Goal: Task Accomplishment & Management: Use online tool/utility

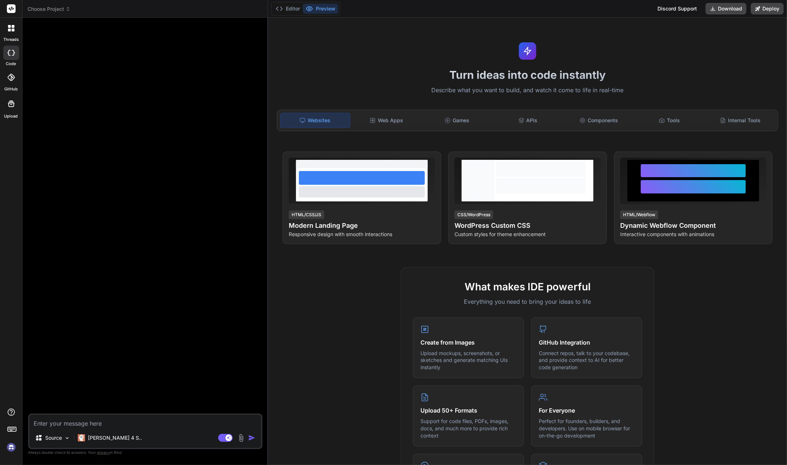
type textarea "x"
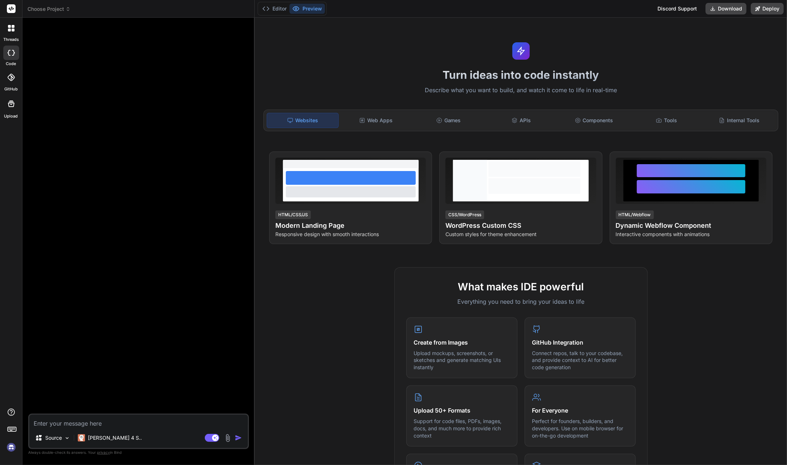
drag, startPoint x: 274, startPoint y: 79, endPoint x: 239, endPoint y: 80, distance: 34.7
click at [239, 80] on div "Bind AI Web Search Created with Pixso. Code Generator Source [PERSON_NAME] 4 S.…" at bounding box center [138, 241] width 232 height 447
click at [384, 118] on div "Web Apps" at bounding box center [375, 120] width 71 height 15
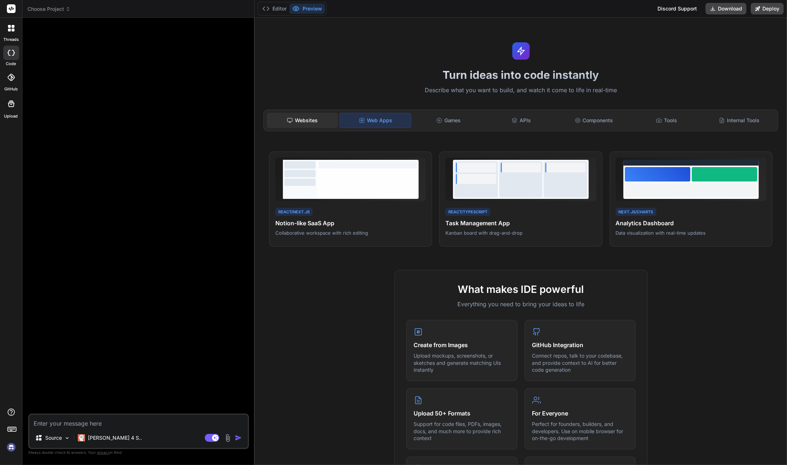
click at [312, 118] on div "Websites" at bounding box center [302, 120] width 71 height 15
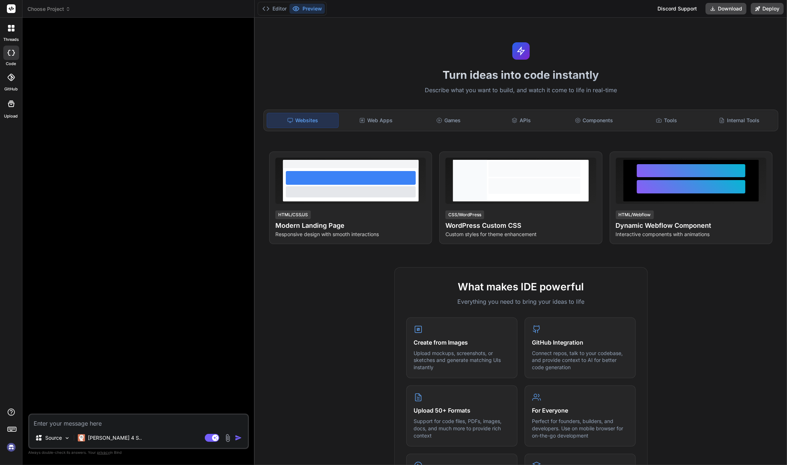
click at [84, 419] on textarea at bounding box center [138, 421] width 218 height 13
click at [512, 121] on icon at bounding box center [514, 121] width 6 height 6
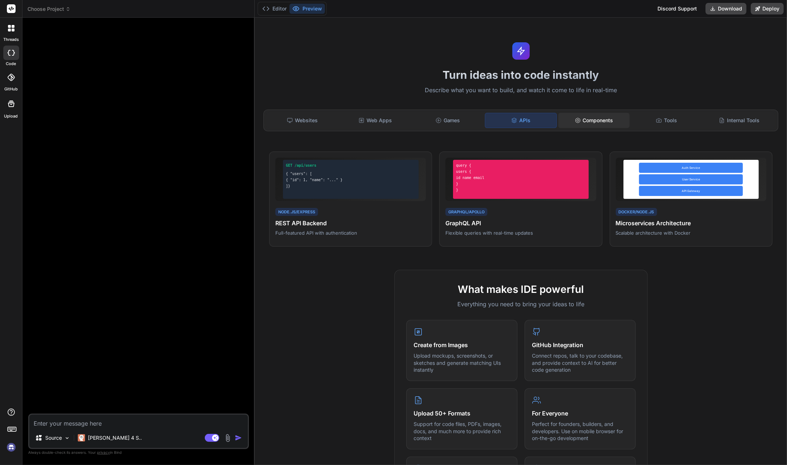
click at [605, 120] on div "Components" at bounding box center [593, 120] width 71 height 15
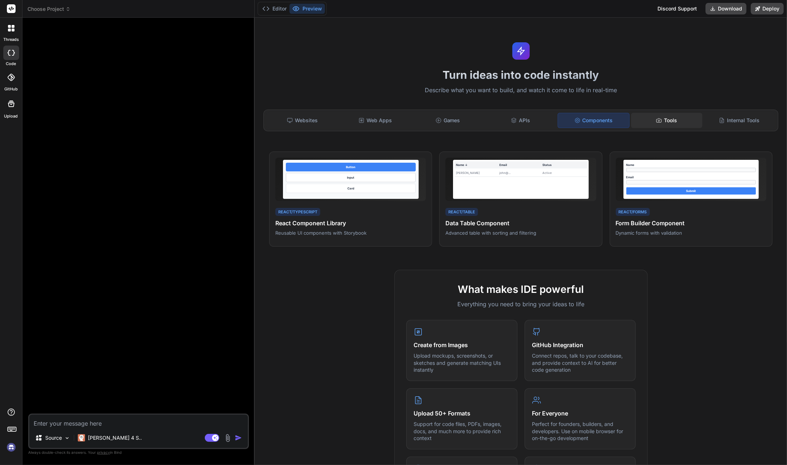
click at [674, 120] on div "Tools" at bounding box center [666, 120] width 71 height 15
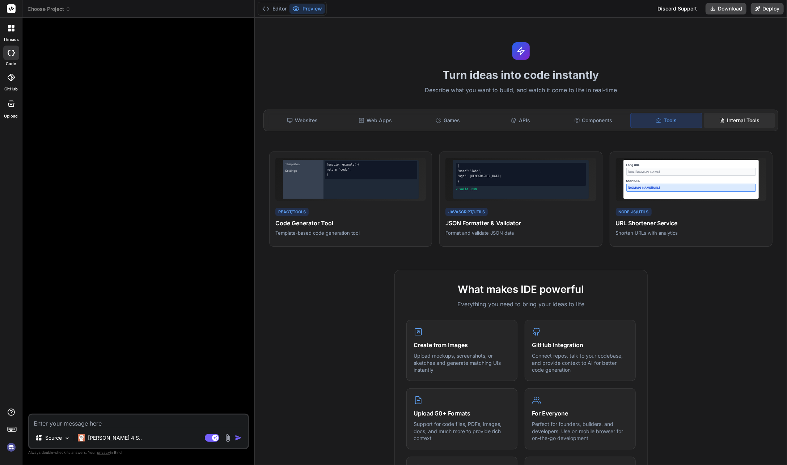
click at [724, 120] on div "Internal Tools" at bounding box center [738, 120] width 71 height 15
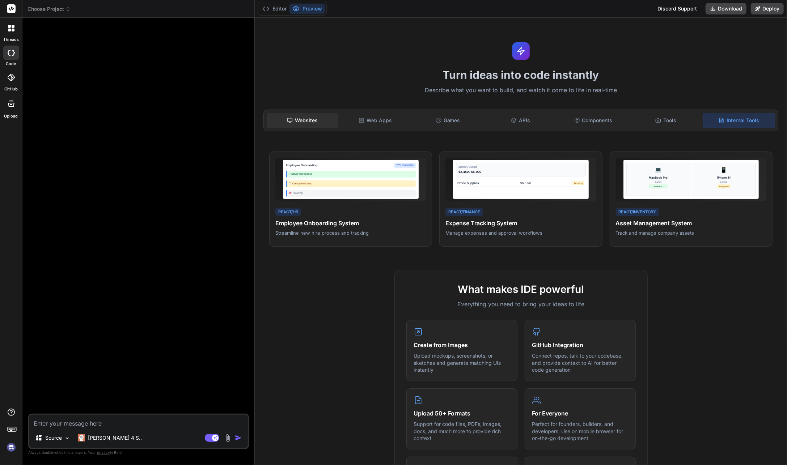
click at [293, 116] on div "Websites" at bounding box center [302, 120] width 71 height 15
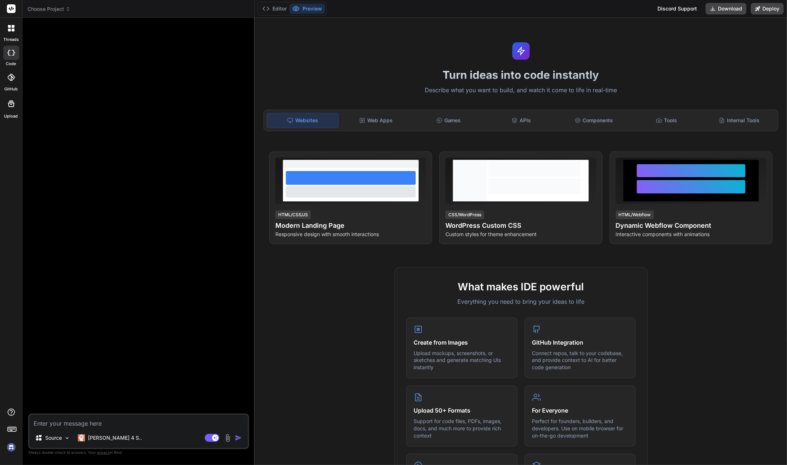
click at [62, 7] on span "Choose Project" at bounding box center [48, 8] width 43 height 7
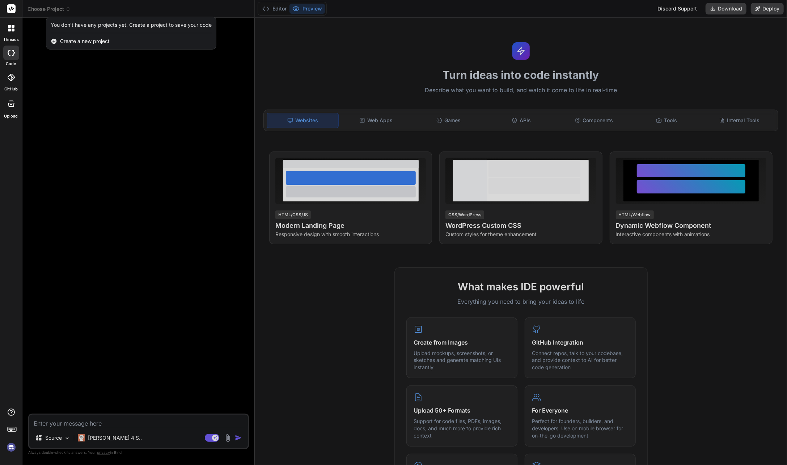
click at [84, 115] on div at bounding box center [393, 232] width 787 height 465
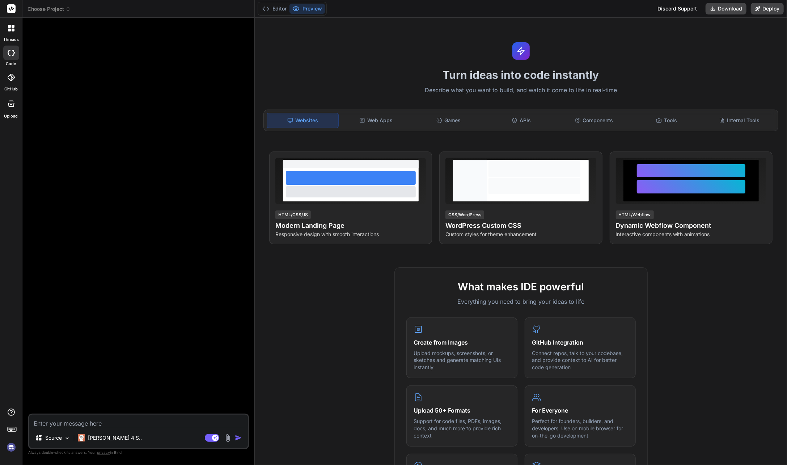
click at [13, 448] on img at bounding box center [11, 447] width 12 height 12
